Goal: Information Seeking & Learning: Learn about a topic

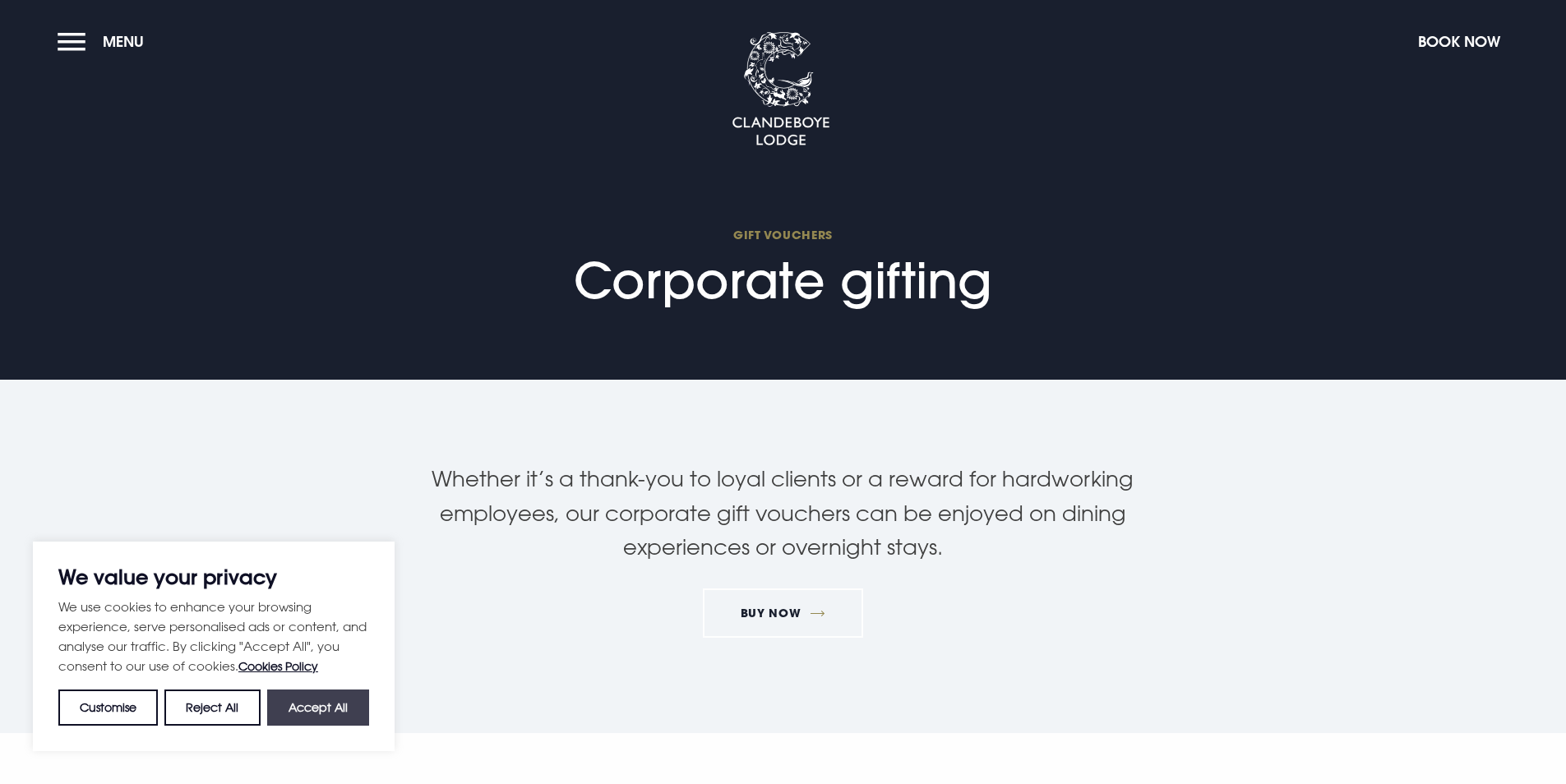
click at [326, 715] on button "Accept All" at bounding box center [318, 708] width 102 height 36
checkbox input "true"
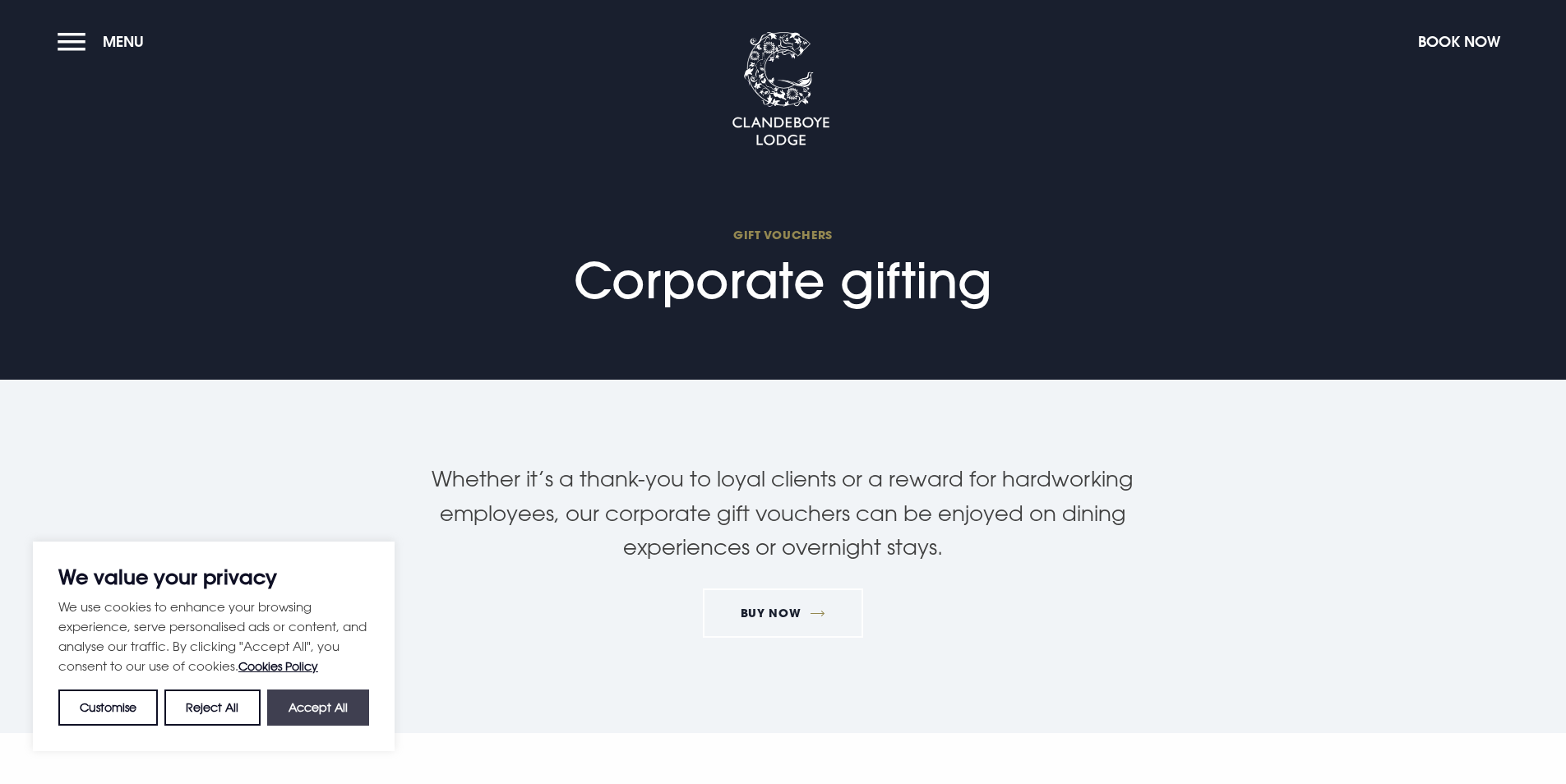
checkbox input "true"
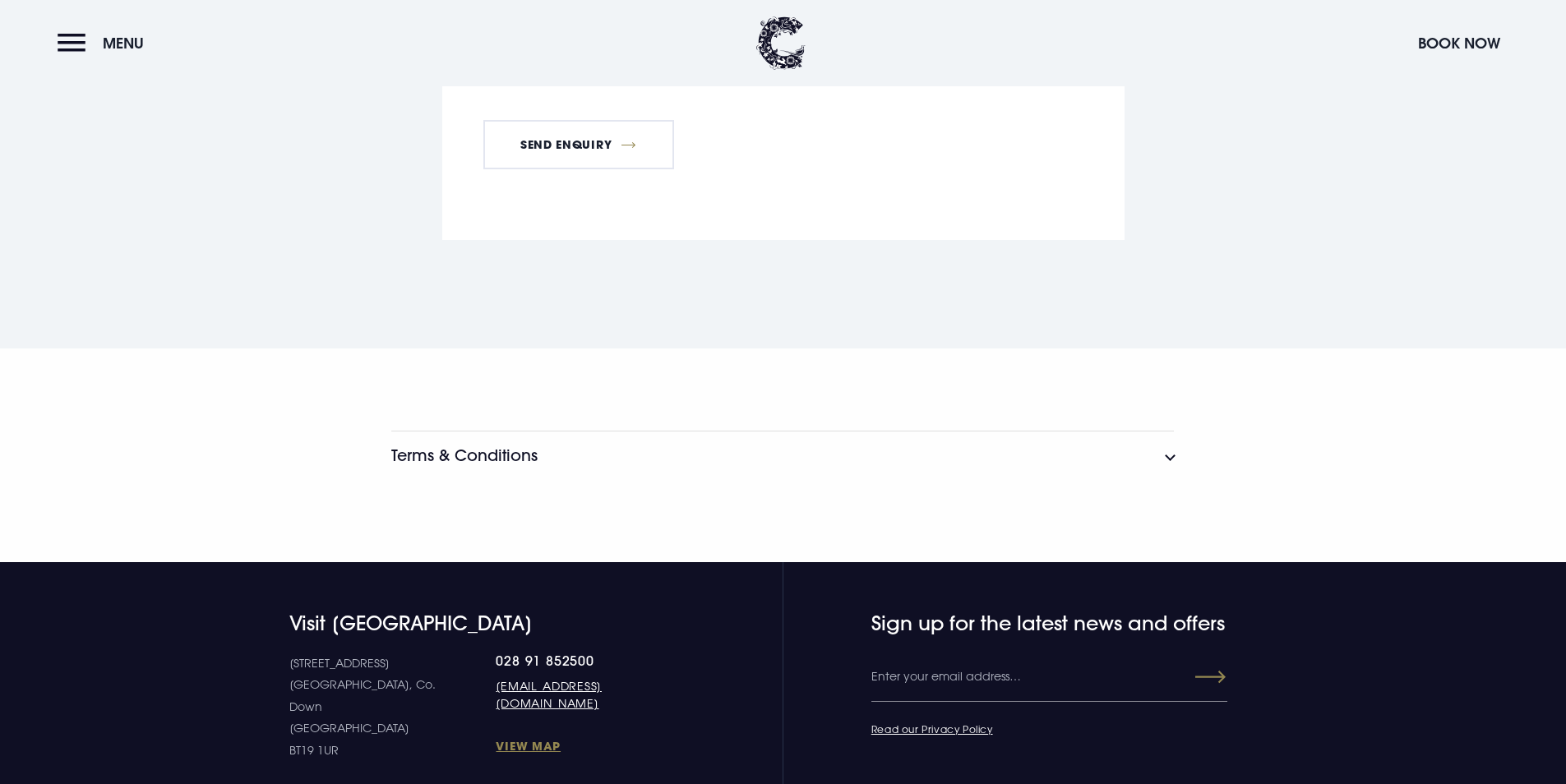
scroll to position [2958, 0]
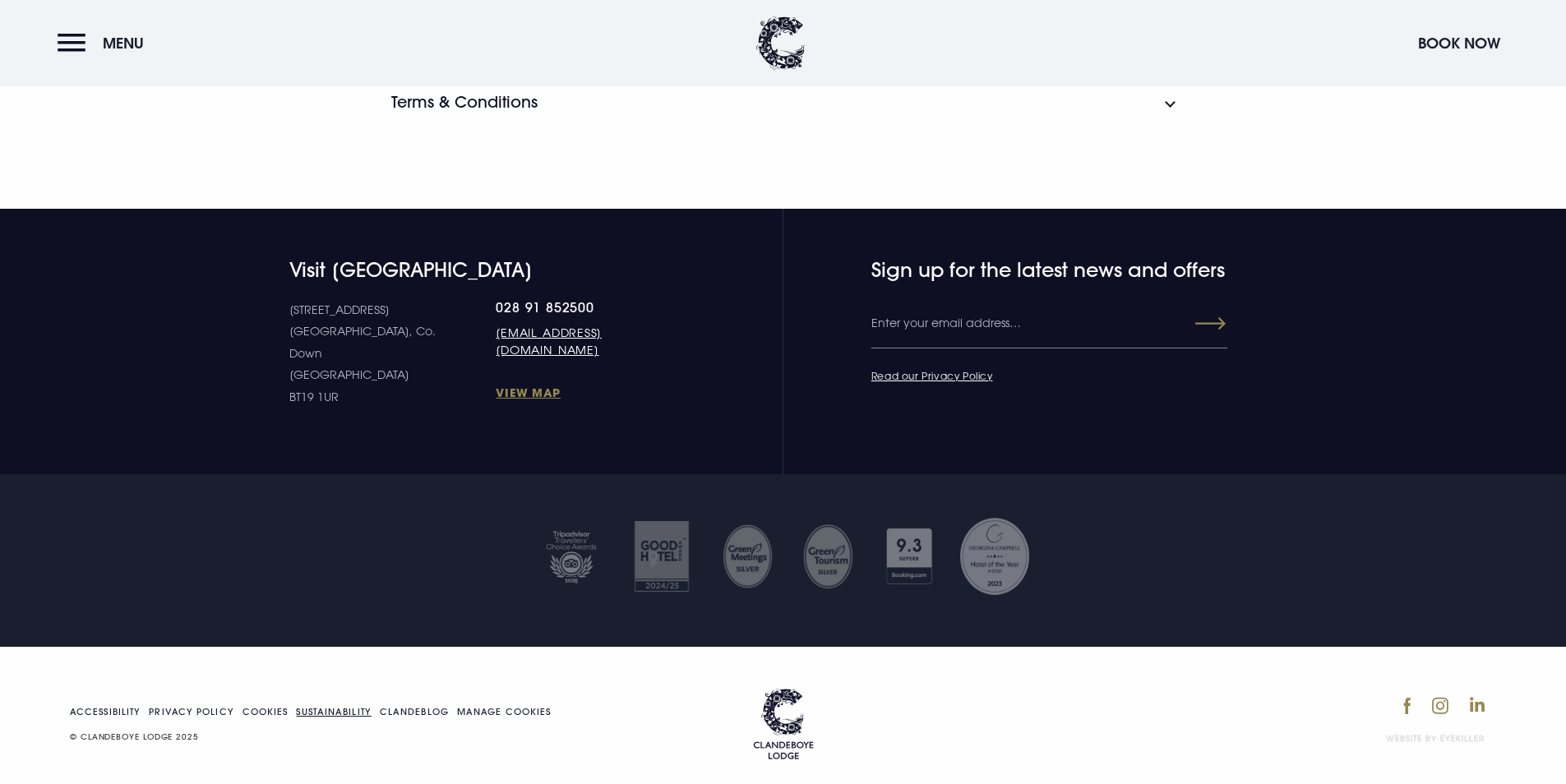
click at [342, 708] on link "Sustainability" at bounding box center [333, 712] width 74 height 9
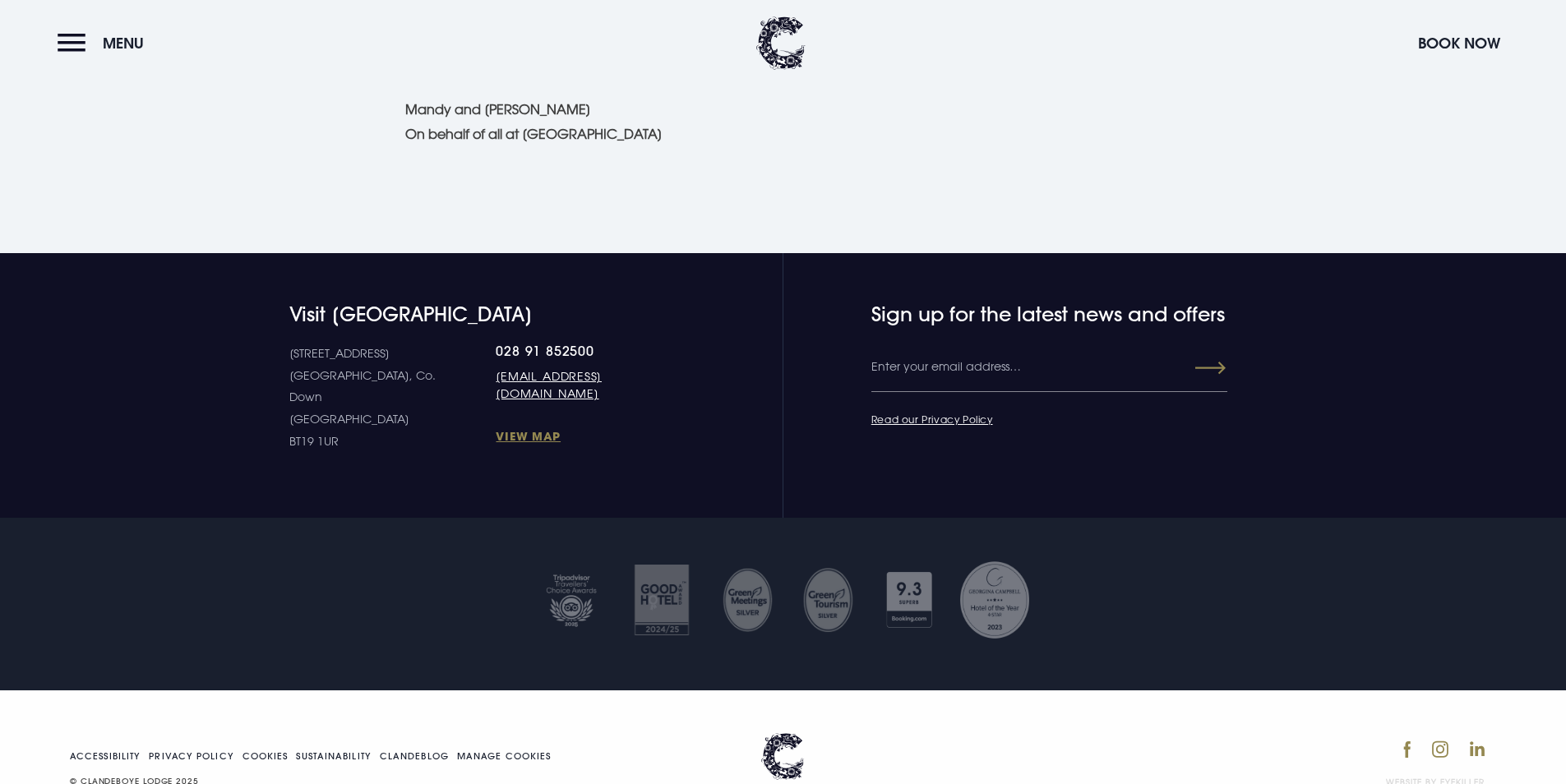
scroll to position [1751, 0]
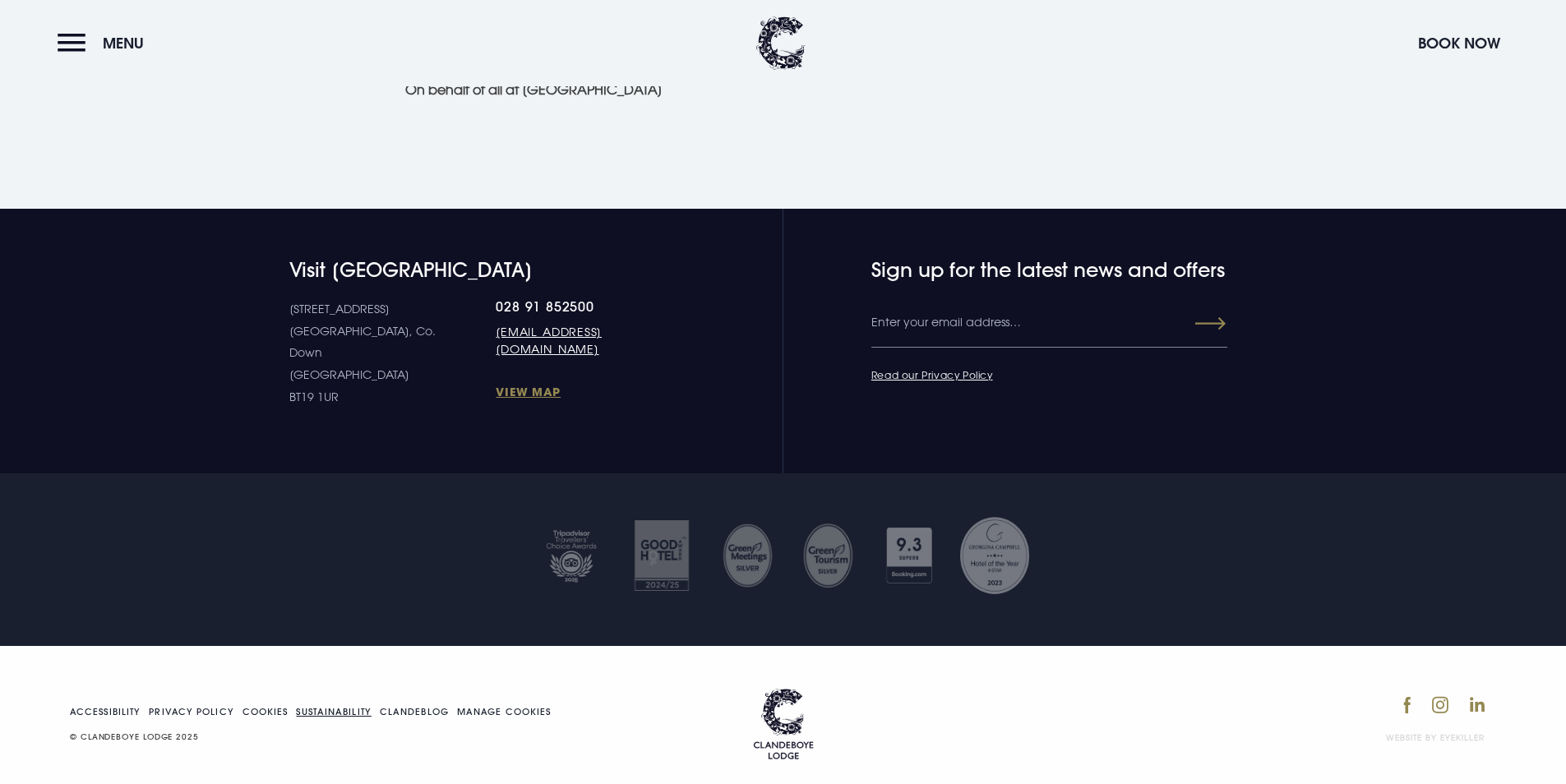
click at [340, 708] on link "Sustainability" at bounding box center [333, 712] width 74 height 9
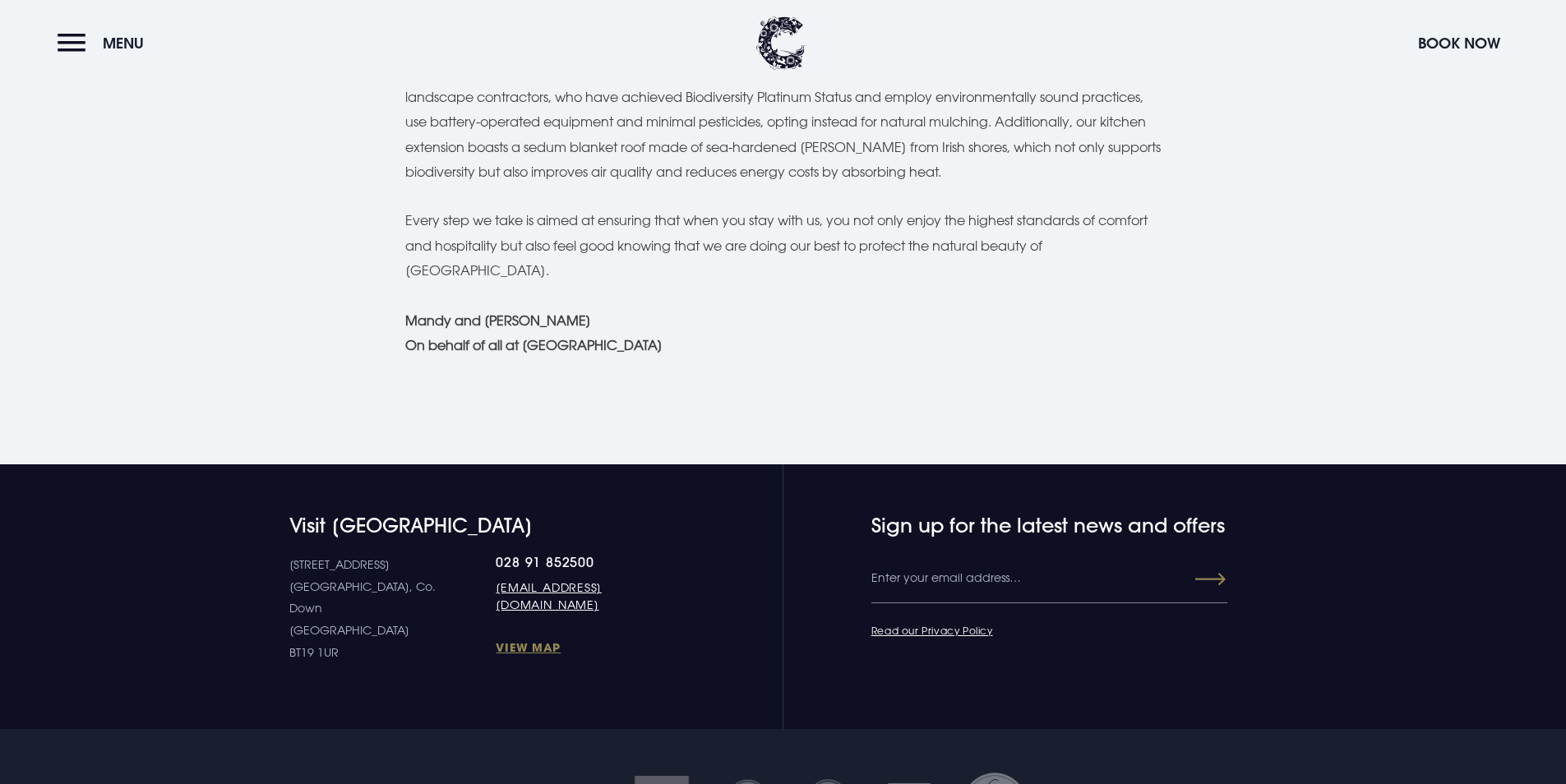
scroll to position [1643, 0]
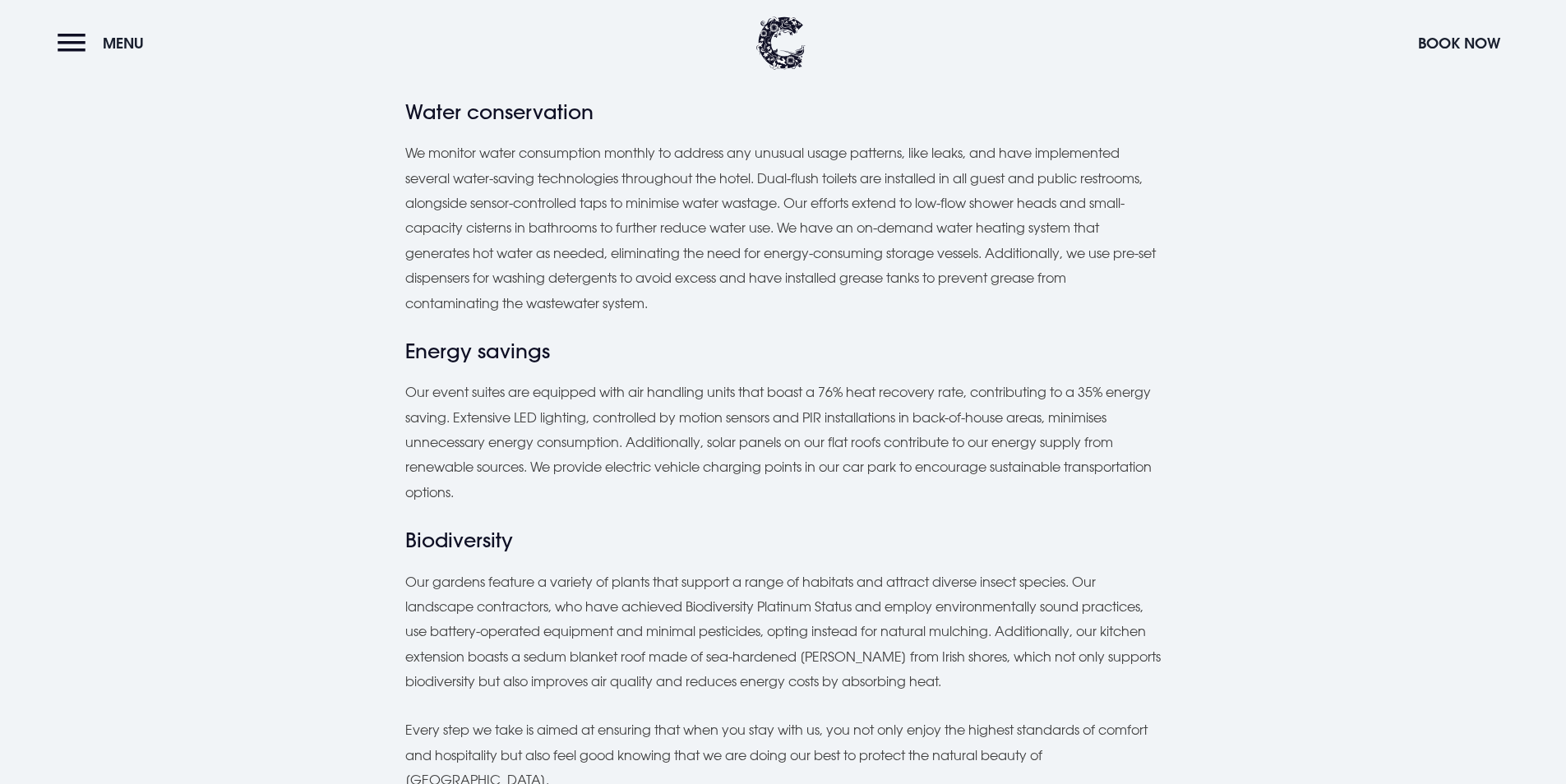
click at [968, 484] on div "At [GEOGRAPHIC_DATA], we recognise the effects of climate change and have been …" at bounding box center [783, 170] width 756 height 1442
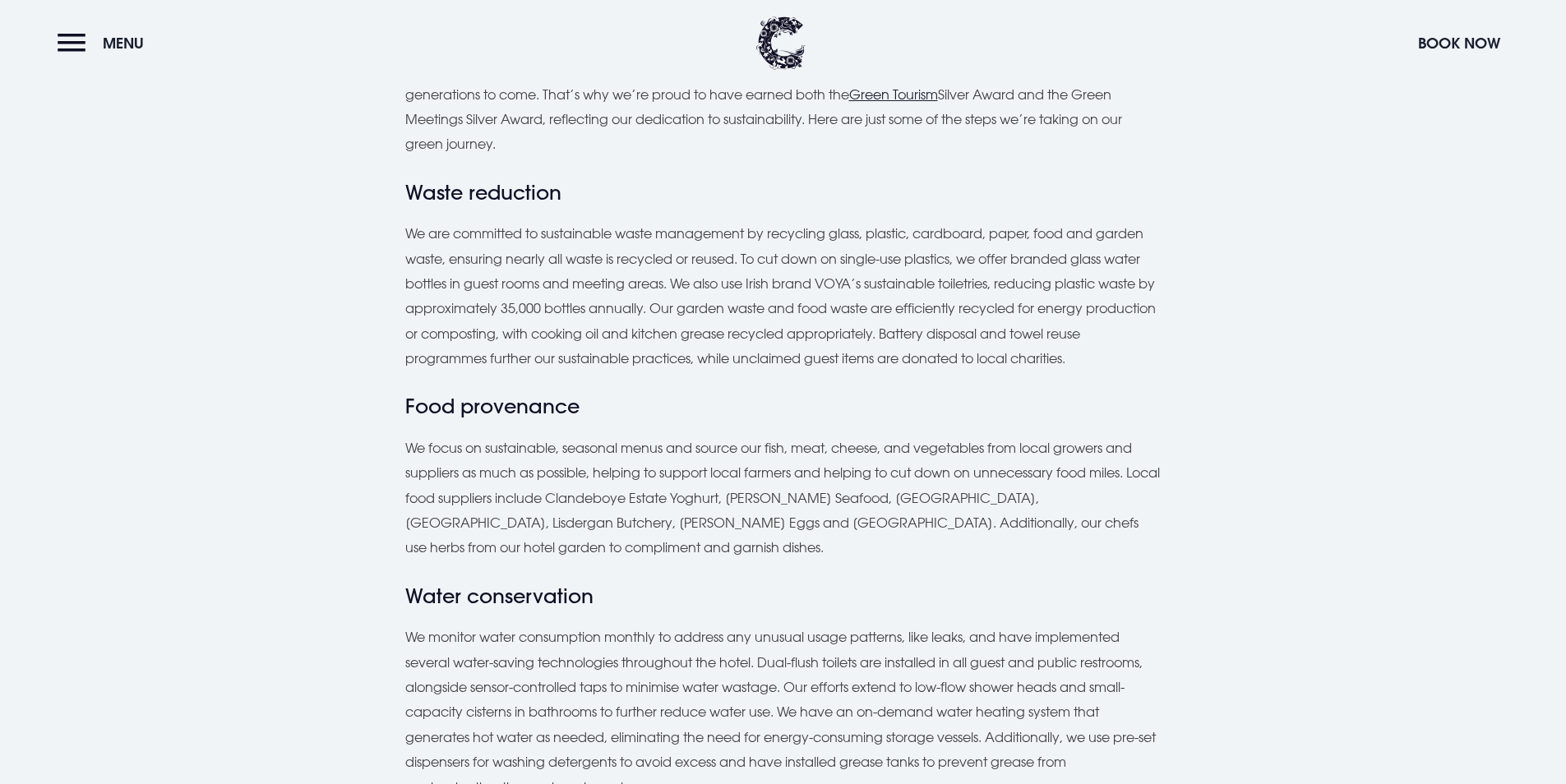
scroll to position [329, 0]
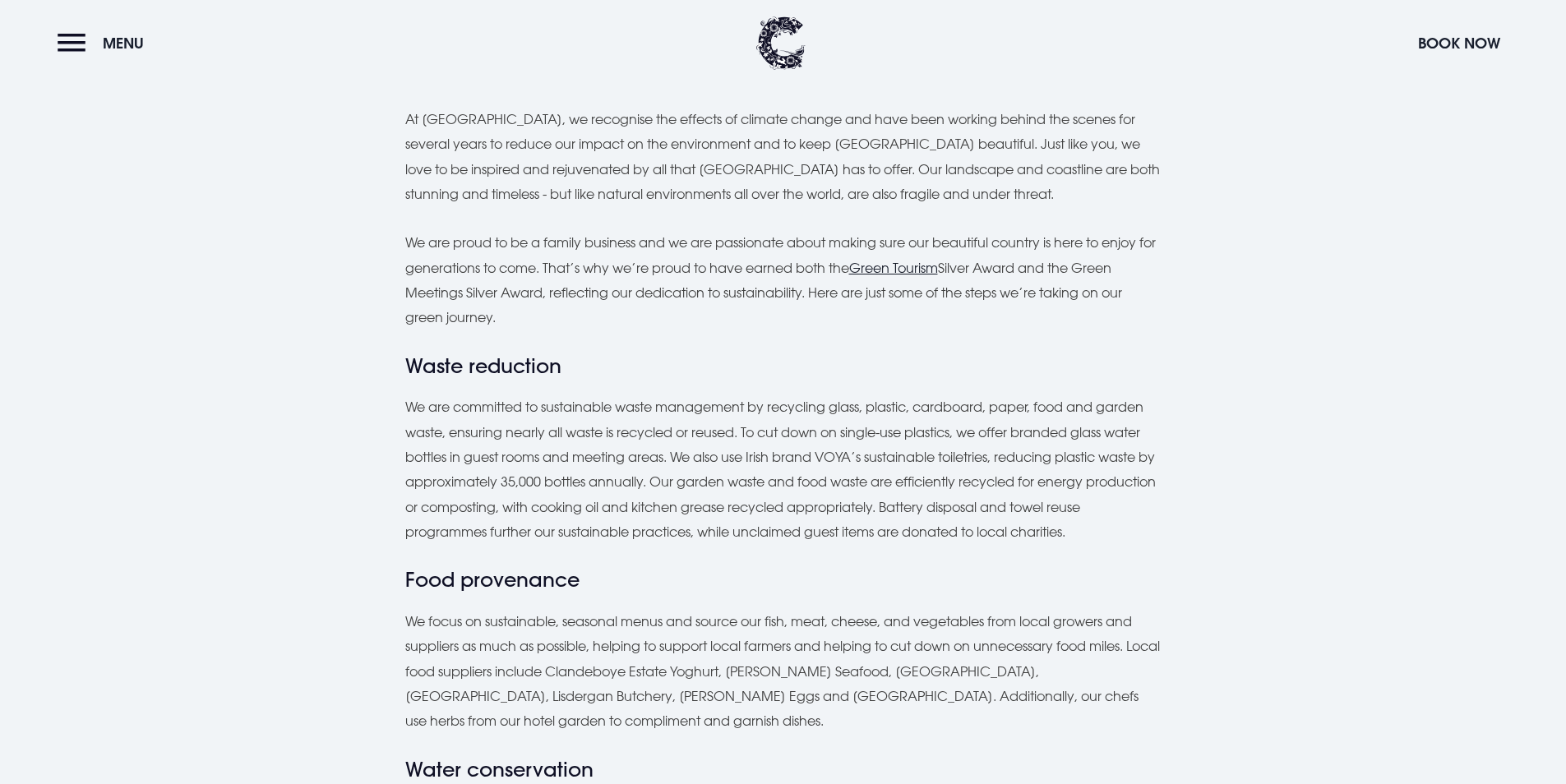
click at [922, 266] on u "Green Tourism" at bounding box center [894, 267] width 89 height 16
